Goal: Task Accomplishment & Management: Complete application form

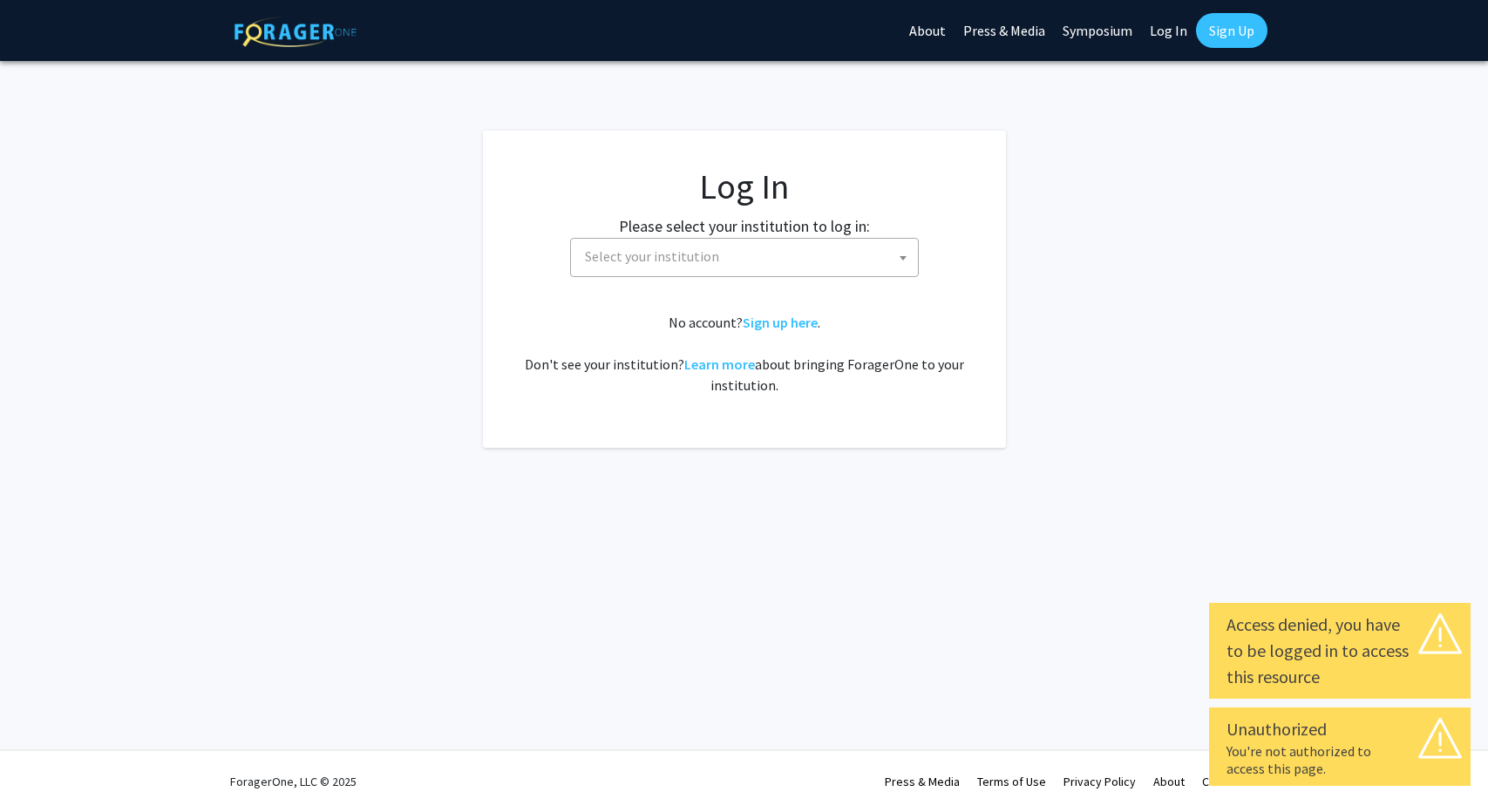
select select
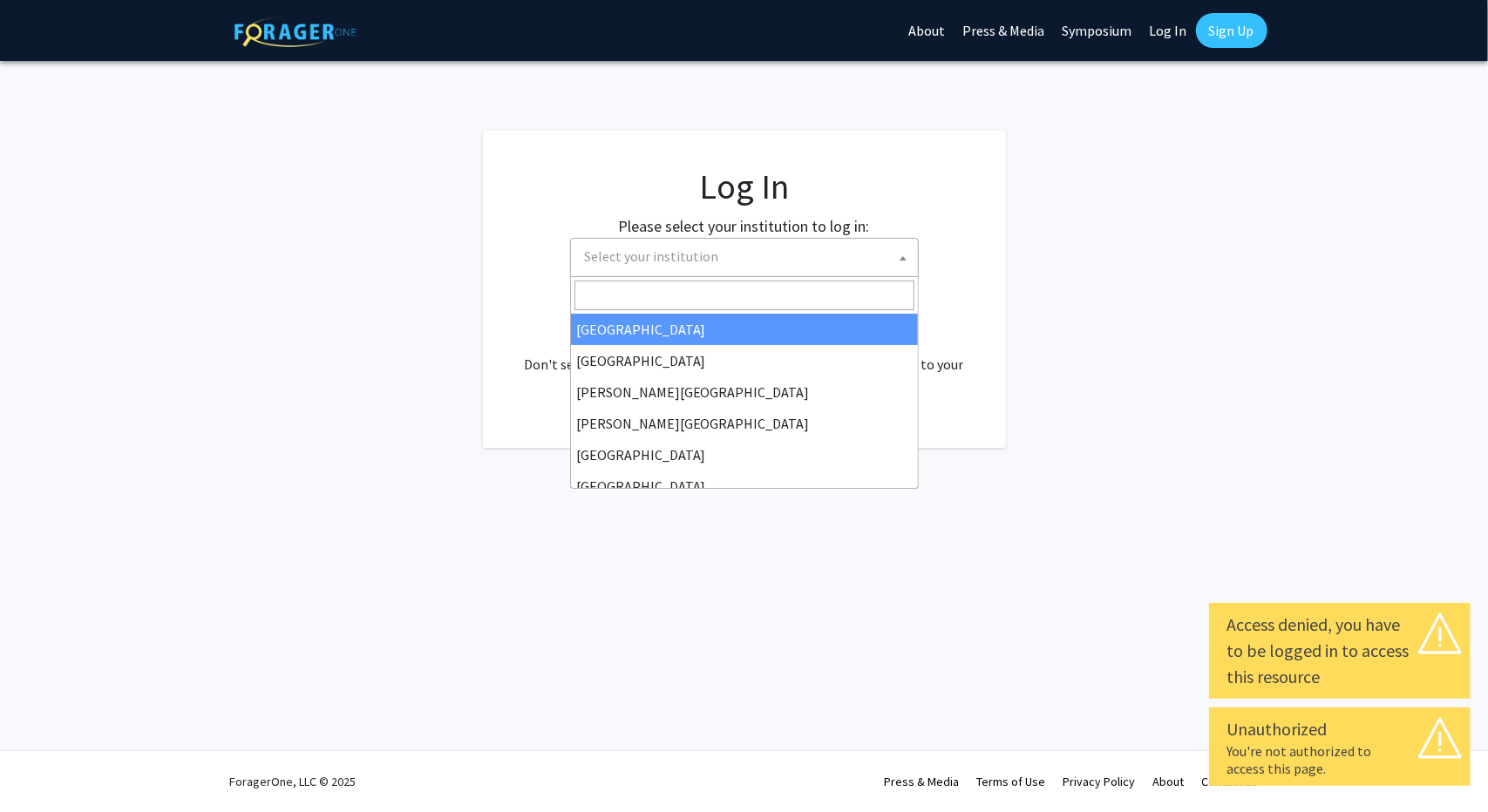
click at [864, 250] on span "Select your institution" at bounding box center [748, 257] width 340 height 36
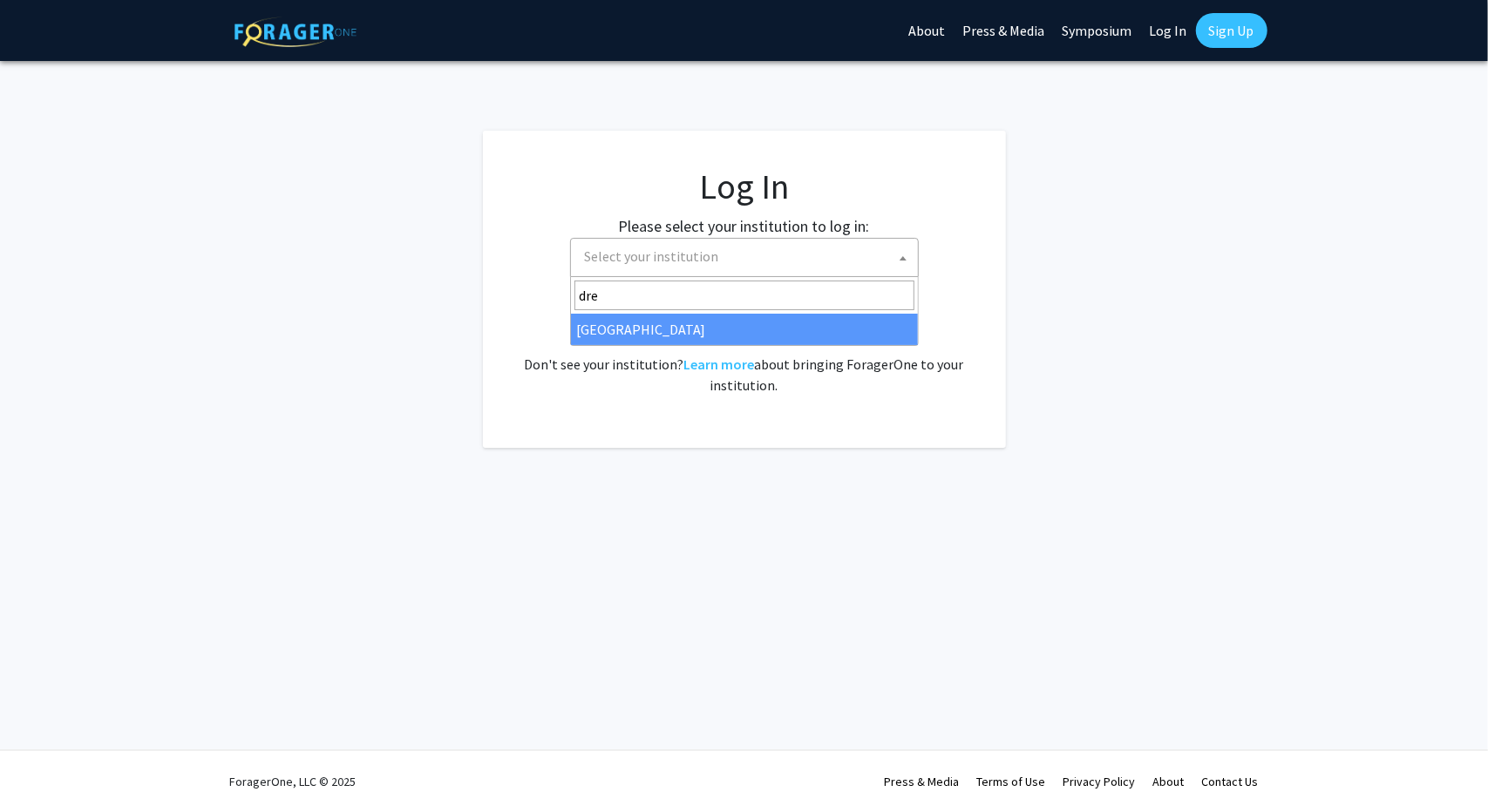
type input "dre"
select select "6"
